Goal: Task Accomplishment & Management: Use online tool/utility

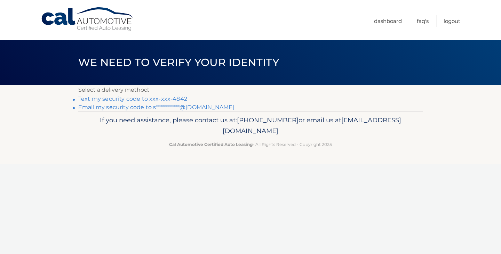
click at [161, 100] on link "Text my security code to xxx-xxx-4842" at bounding box center [132, 99] width 109 height 7
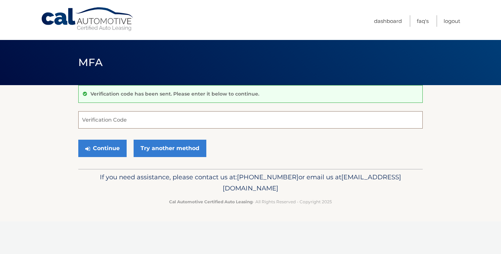
click at [152, 121] on input "Verification Code" at bounding box center [250, 119] width 344 height 17
type input "743452"
click at [109, 149] on button "Continue" at bounding box center [102, 148] width 48 height 17
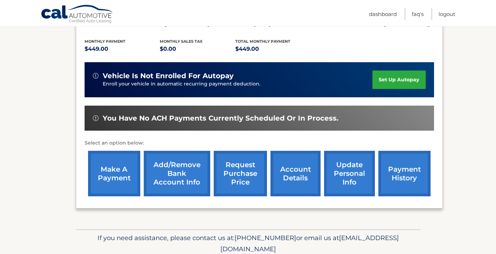
scroll to position [167, 0]
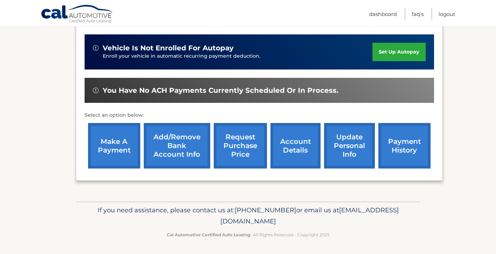
click at [118, 144] on link "make a payment" at bounding box center [114, 146] width 52 height 46
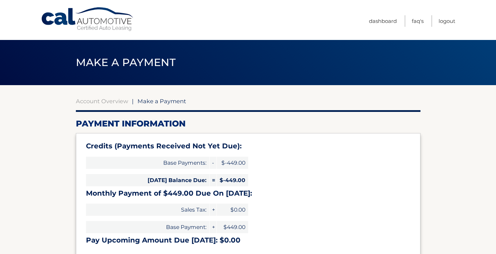
select select "Mzg3MTU0YzEtMjRmOS00NzRmLWEyYTItZWY4MDU5N2M4NzI3"
